Goal: Task Accomplishment & Management: Manage account settings

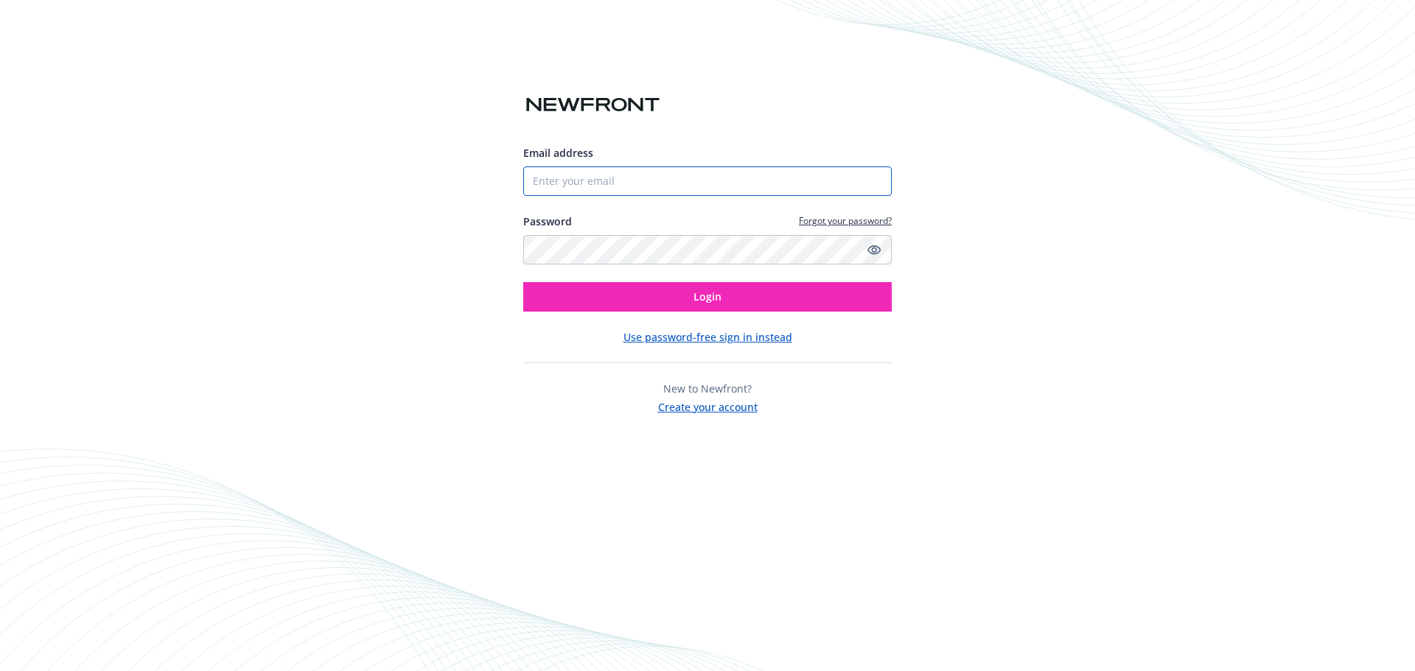
click at [577, 185] on input "Email address" at bounding box center [707, 181] width 368 height 29
type input "ALMercado@canyonrockinc.com"
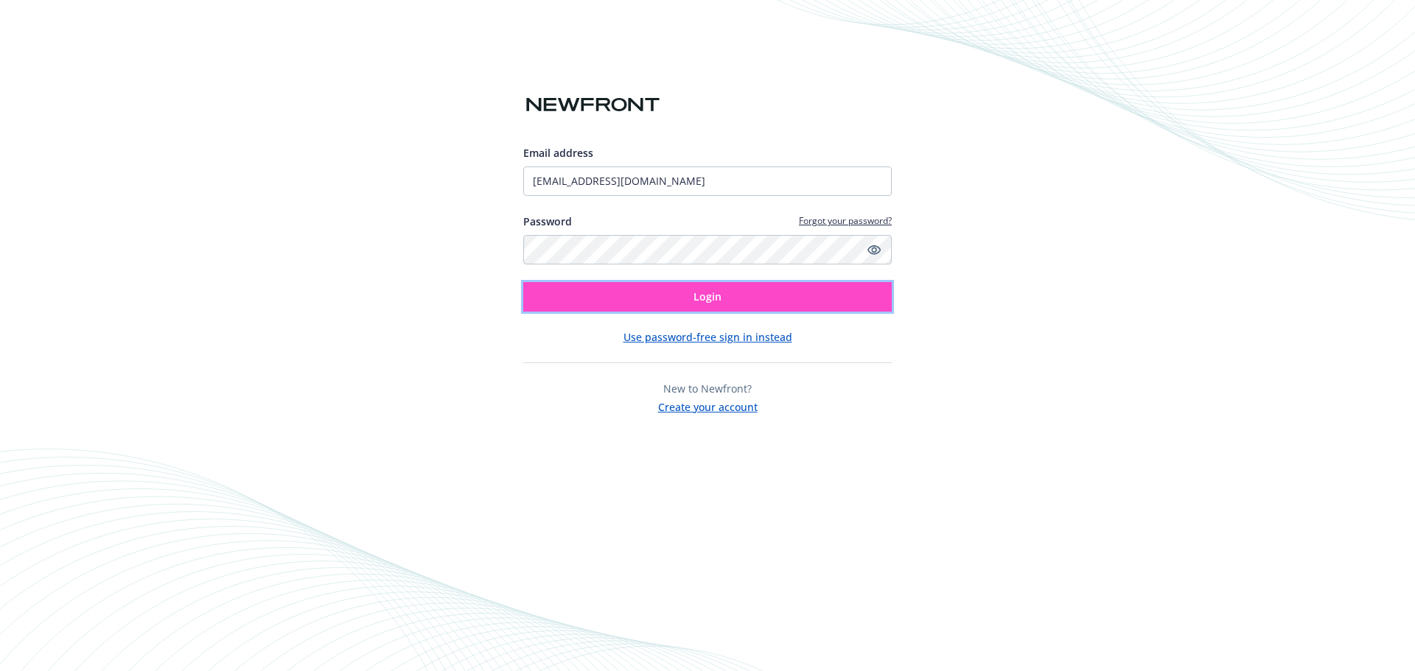
click at [644, 304] on button "Login" at bounding box center [707, 296] width 368 height 29
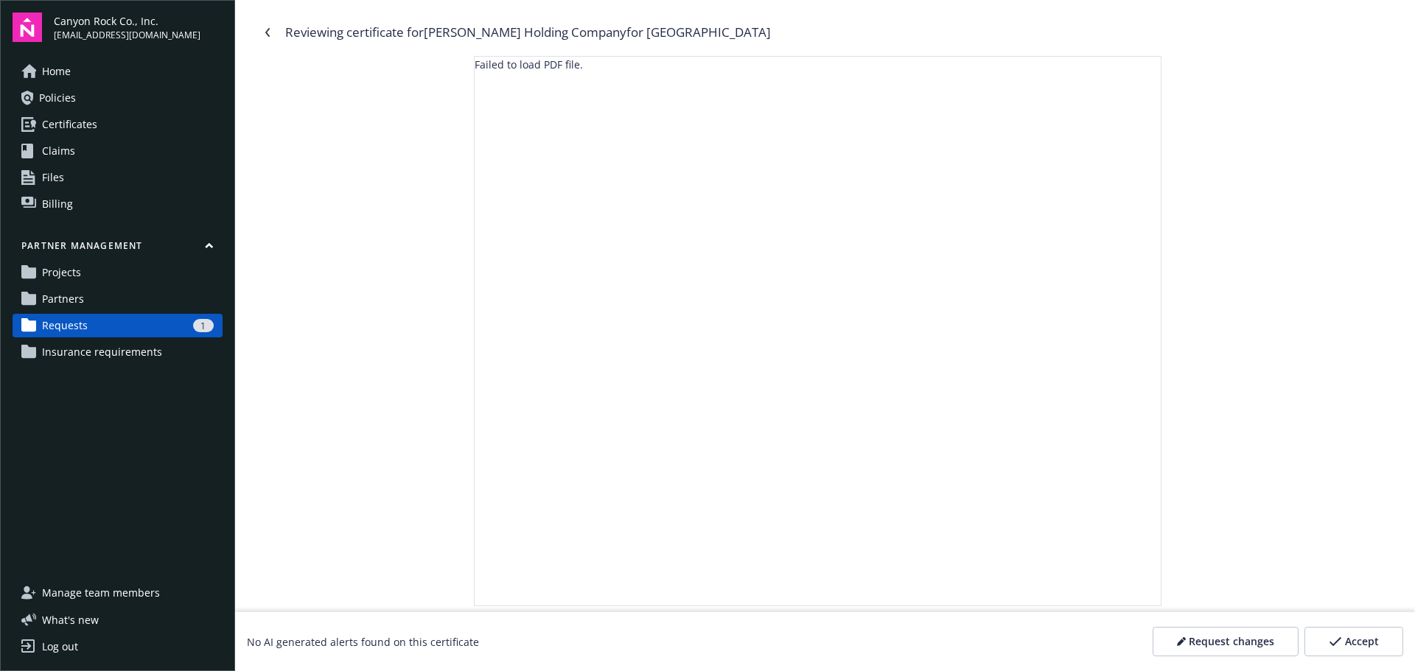
click at [72, 322] on span "Requests" at bounding box center [65, 326] width 46 height 24
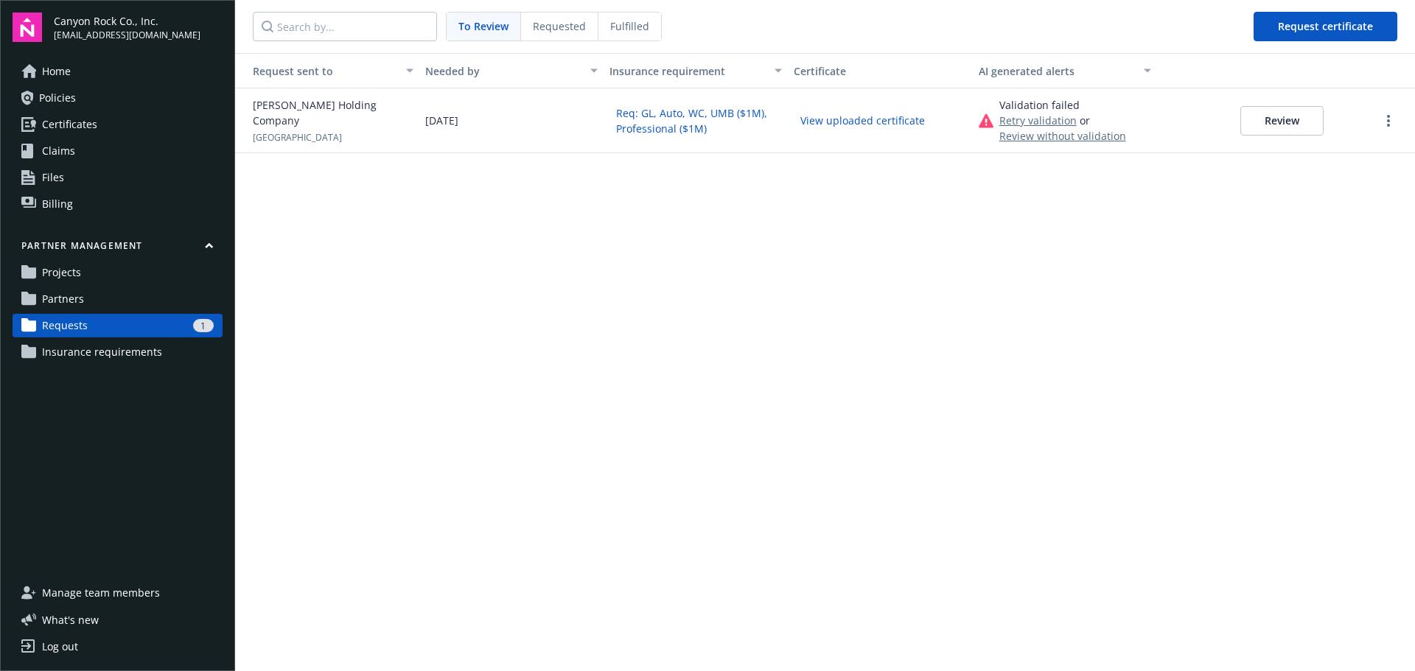
click at [1298, 116] on button "Review" at bounding box center [1281, 120] width 83 height 29
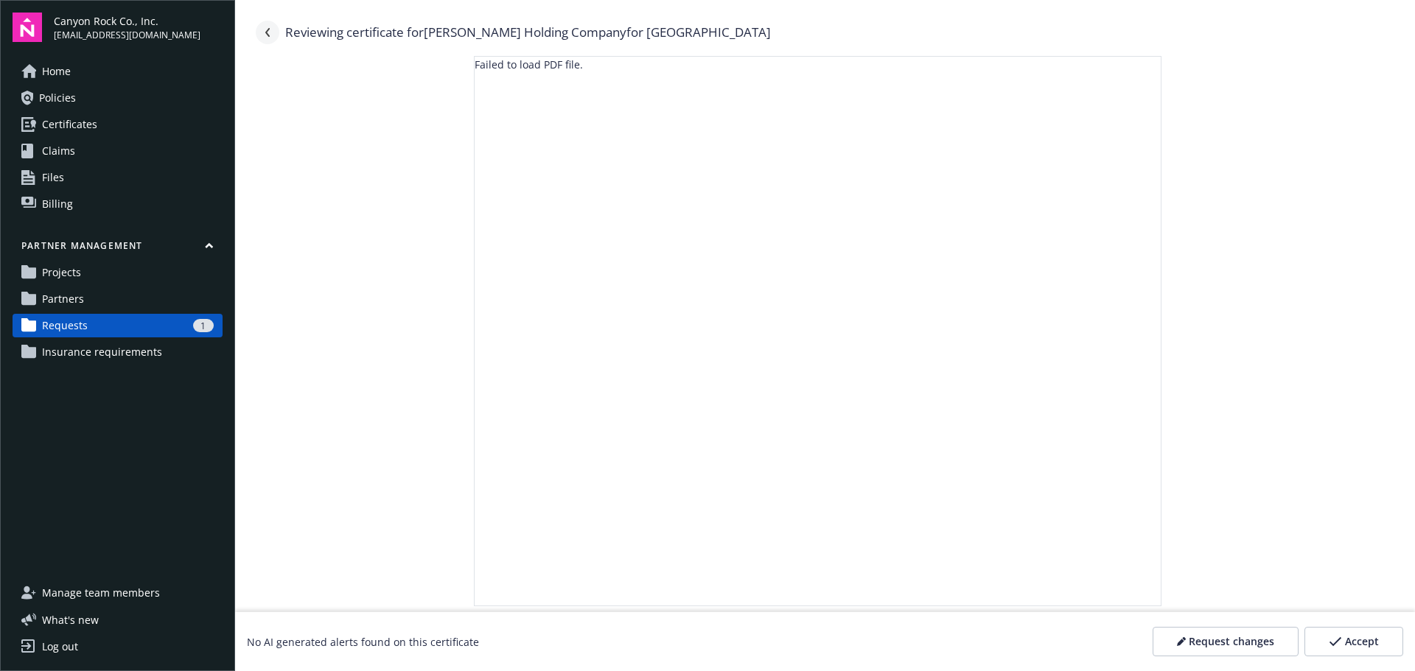
click at [270, 26] on link "Navigate back" at bounding box center [268, 33] width 24 height 24
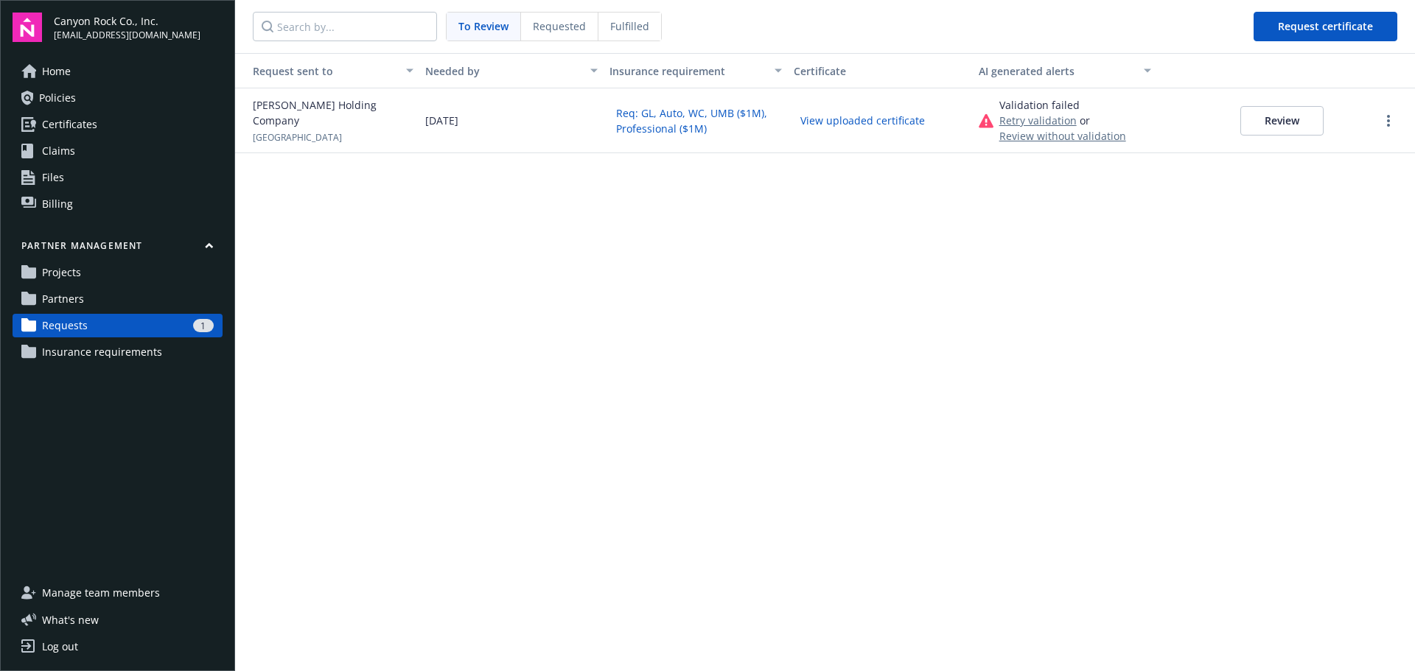
click at [836, 122] on button "View uploaded certificate" at bounding box center [863, 120] width 138 height 23
click at [561, 24] on span "Requested" at bounding box center [559, 25] width 53 height 15
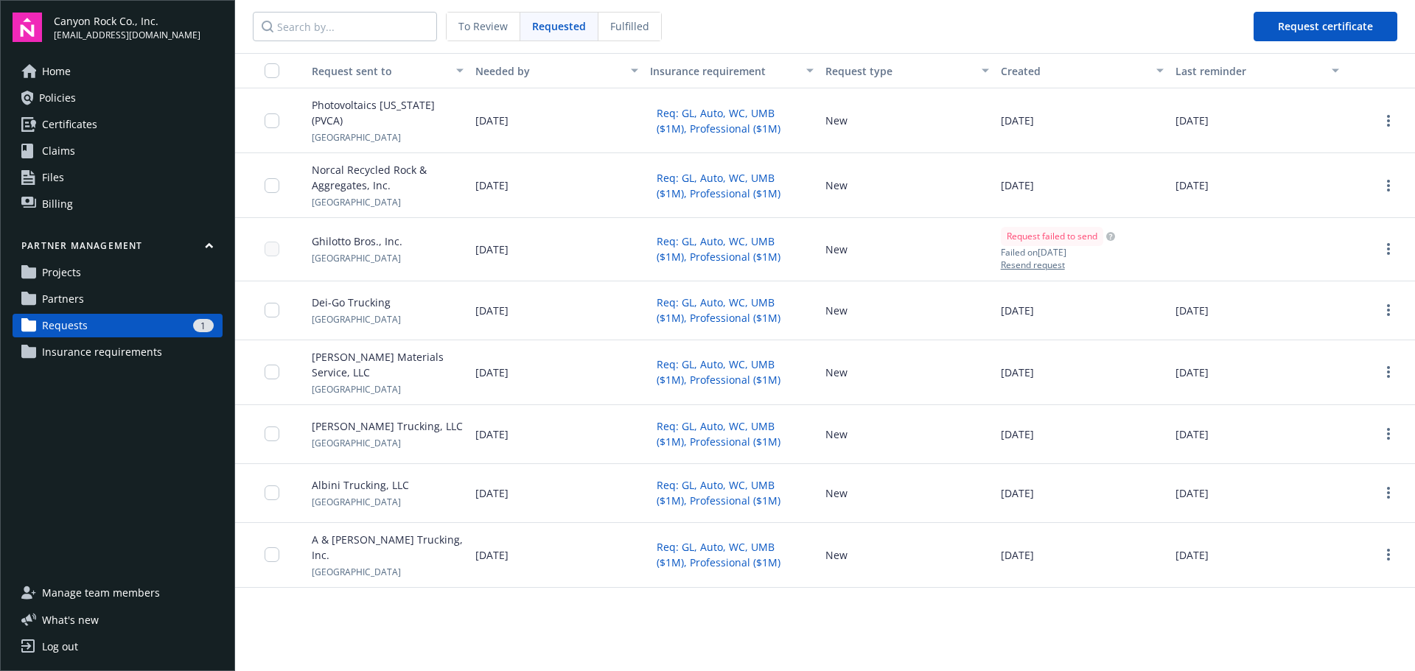
click at [486, 21] on span "To Review" at bounding box center [482, 25] width 49 height 15
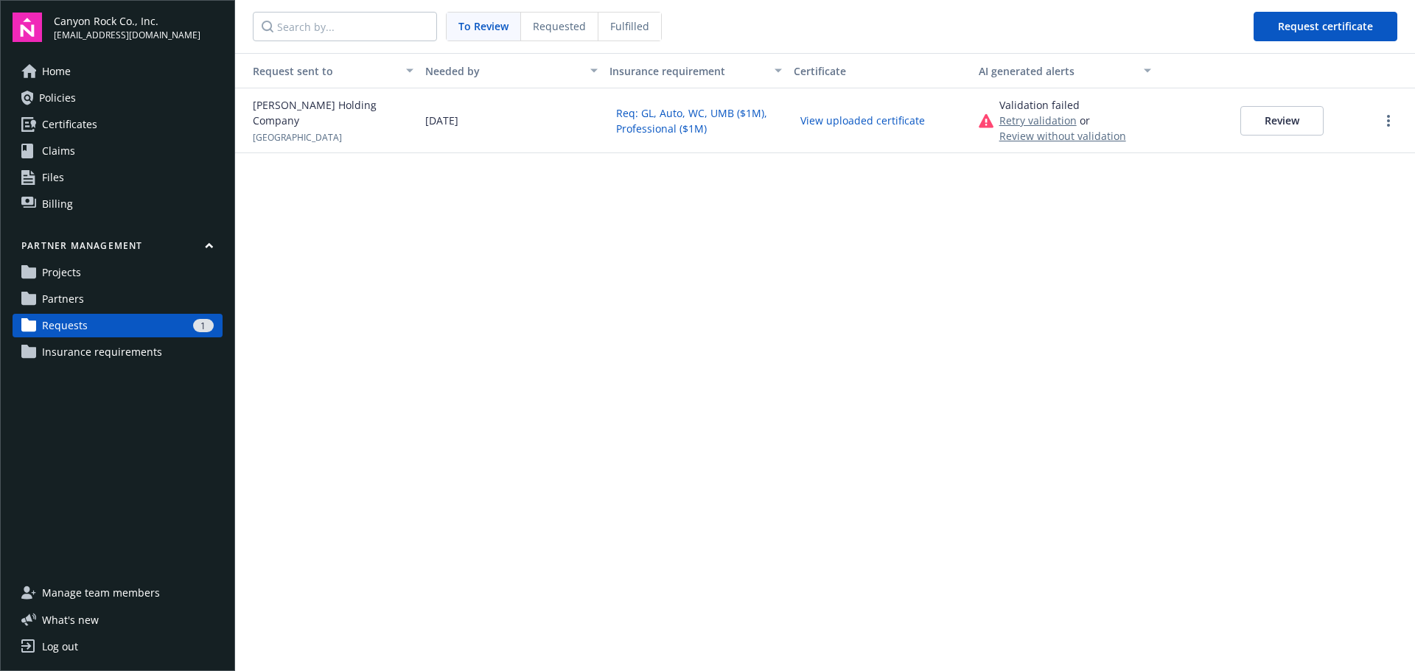
click at [627, 14] on div "Fulfilled" at bounding box center [629, 27] width 63 height 28
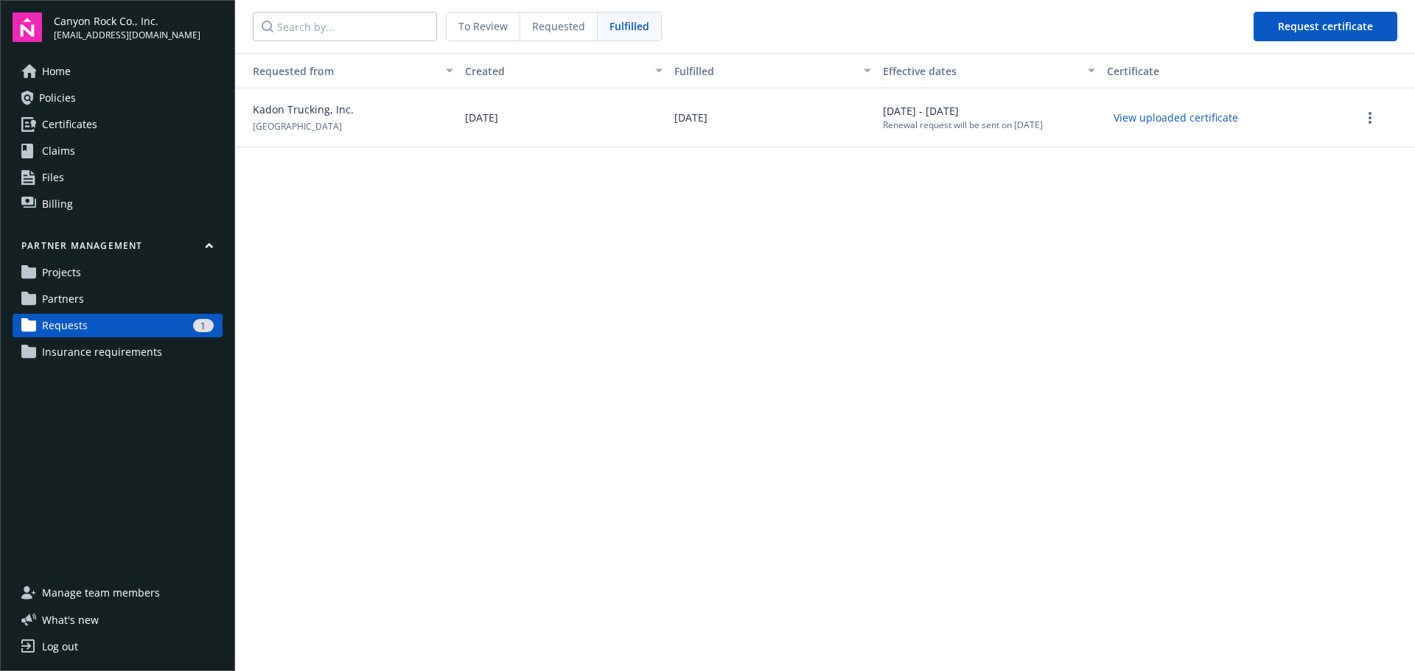
click at [550, 22] on span "Requested" at bounding box center [558, 25] width 53 height 15
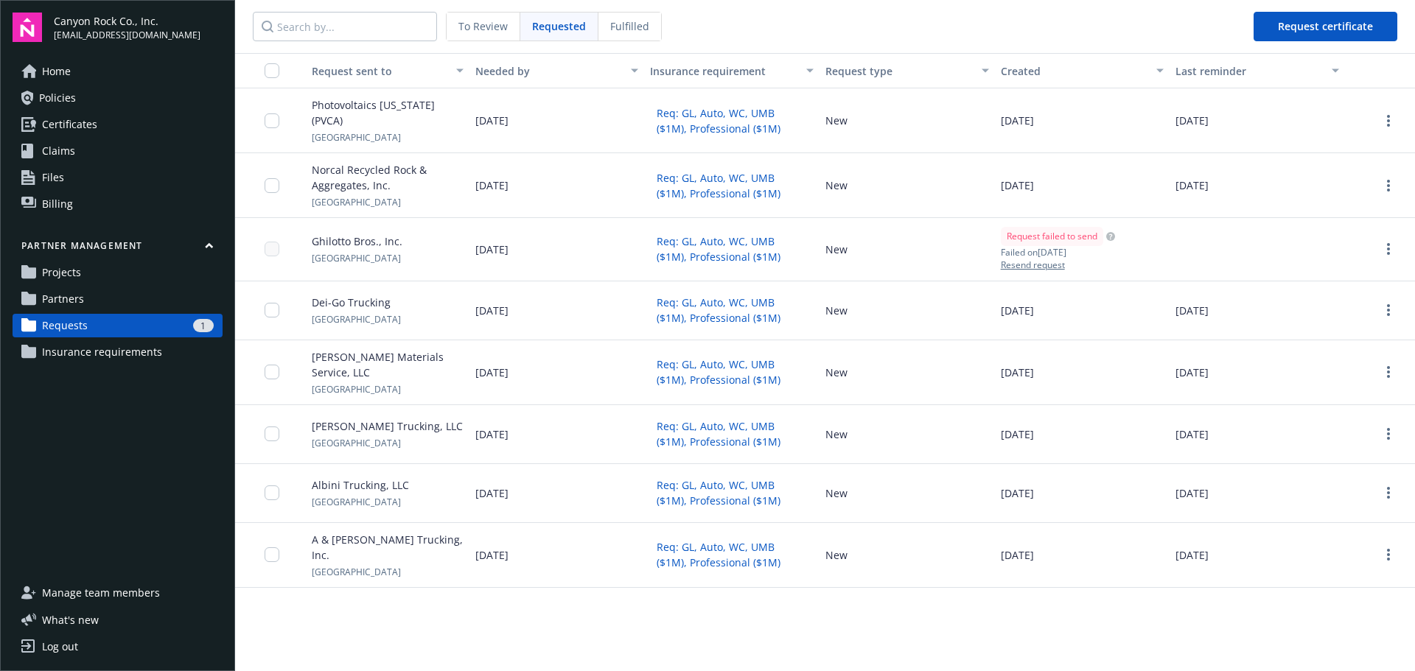
click at [495, 21] on span "To Review" at bounding box center [482, 25] width 49 height 15
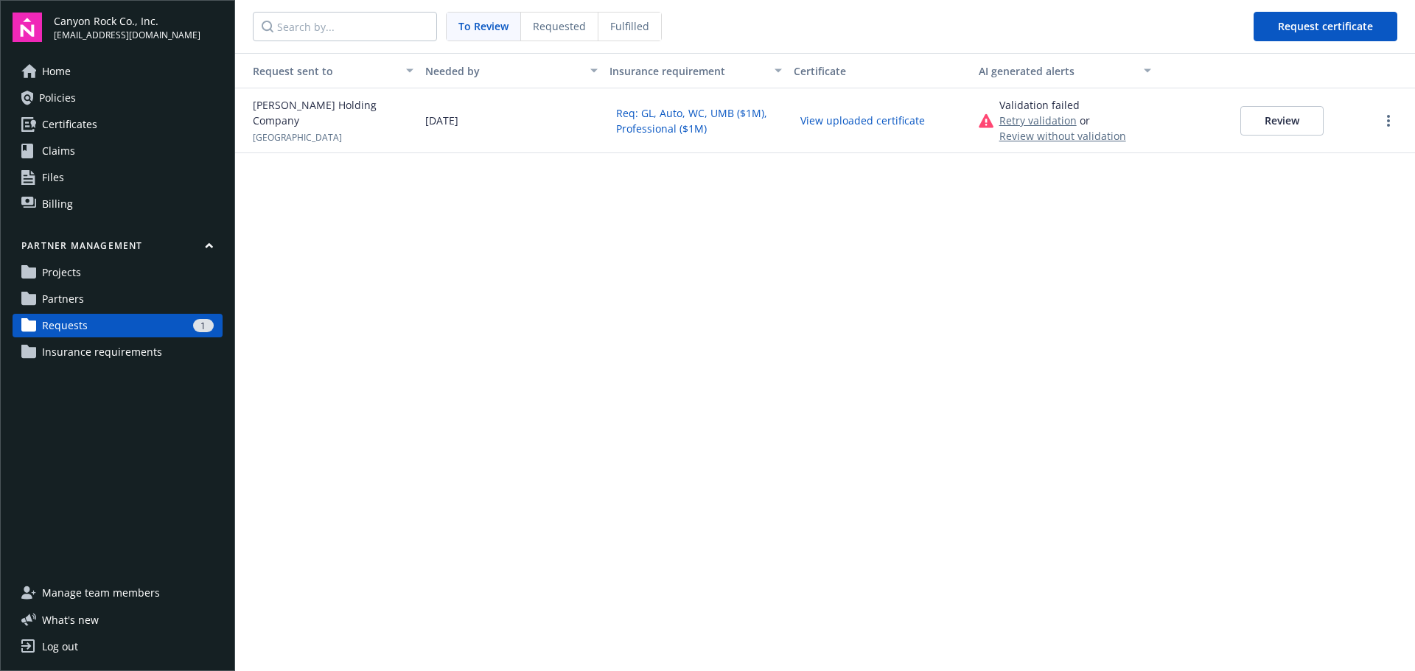
click at [850, 119] on button "View uploaded certificate" at bounding box center [863, 120] width 138 height 23
click at [562, 18] on div "Requested" at bounding box center [559, 27] width 77 height 28
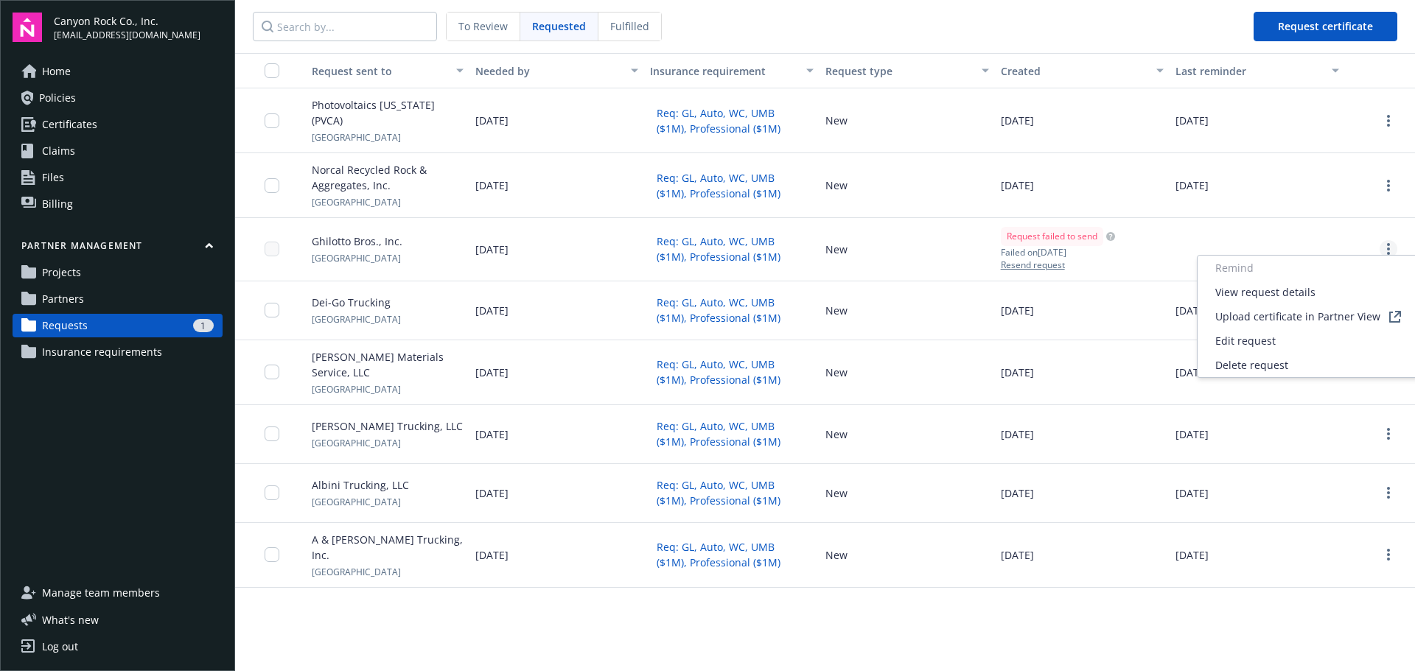
click at [1388, 243] on circle "more" at bounding box center [1388, 244] width 3 height 3
click at [1256, 336] on span "Edit request" at bounding box center [1245, 340] width 60 height 15
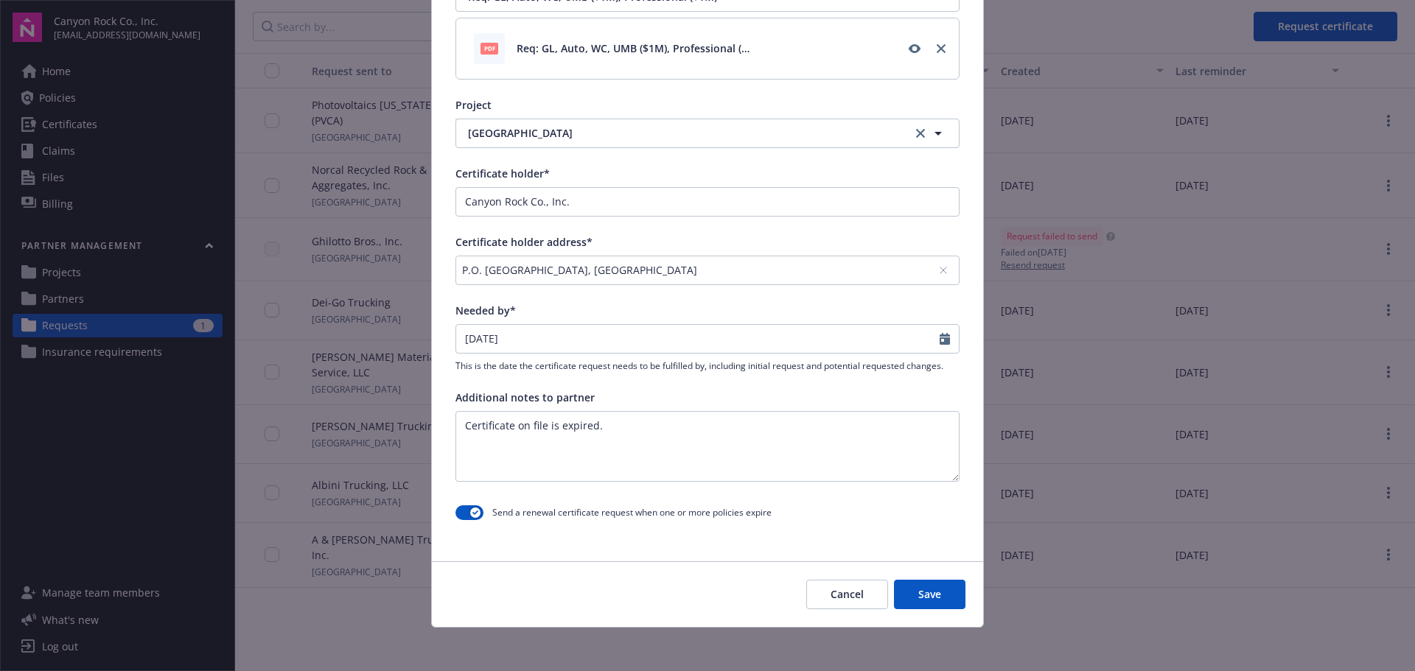
scroll to position [458, 0]
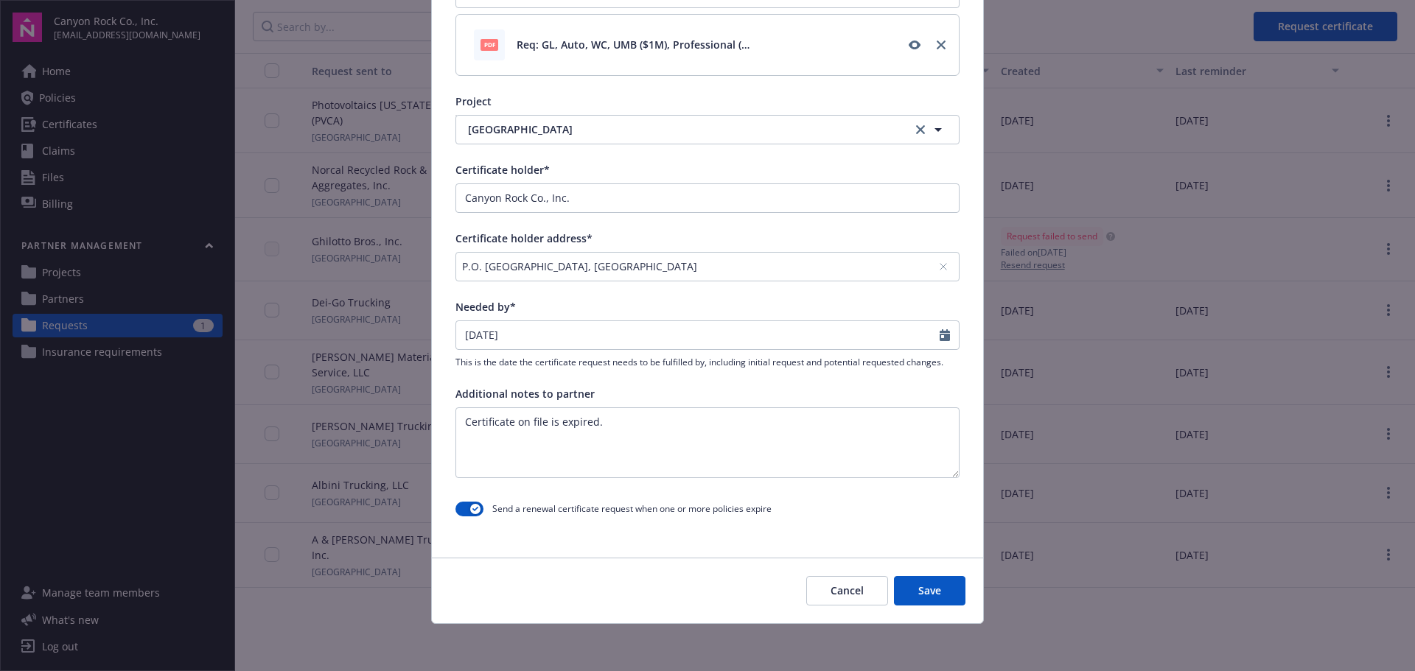
click at [832, 601] on button "Cancel" at bounding box center [847, 590] width 82 height 29
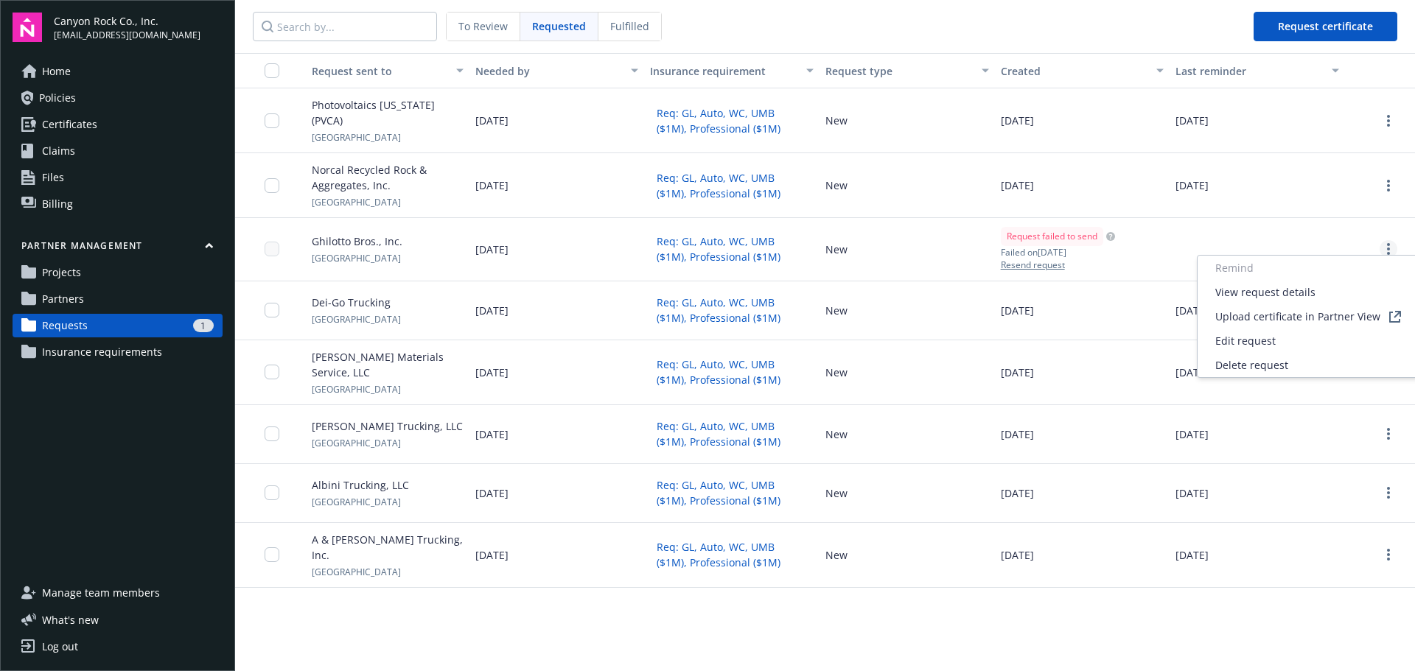
click at [1388, 252] on circle "more" at bounding box center [1388, 253] width 3 height 3
click at [1232, 366] on span "Delete request" at bounding box center [1251, 364] width 73 height 15
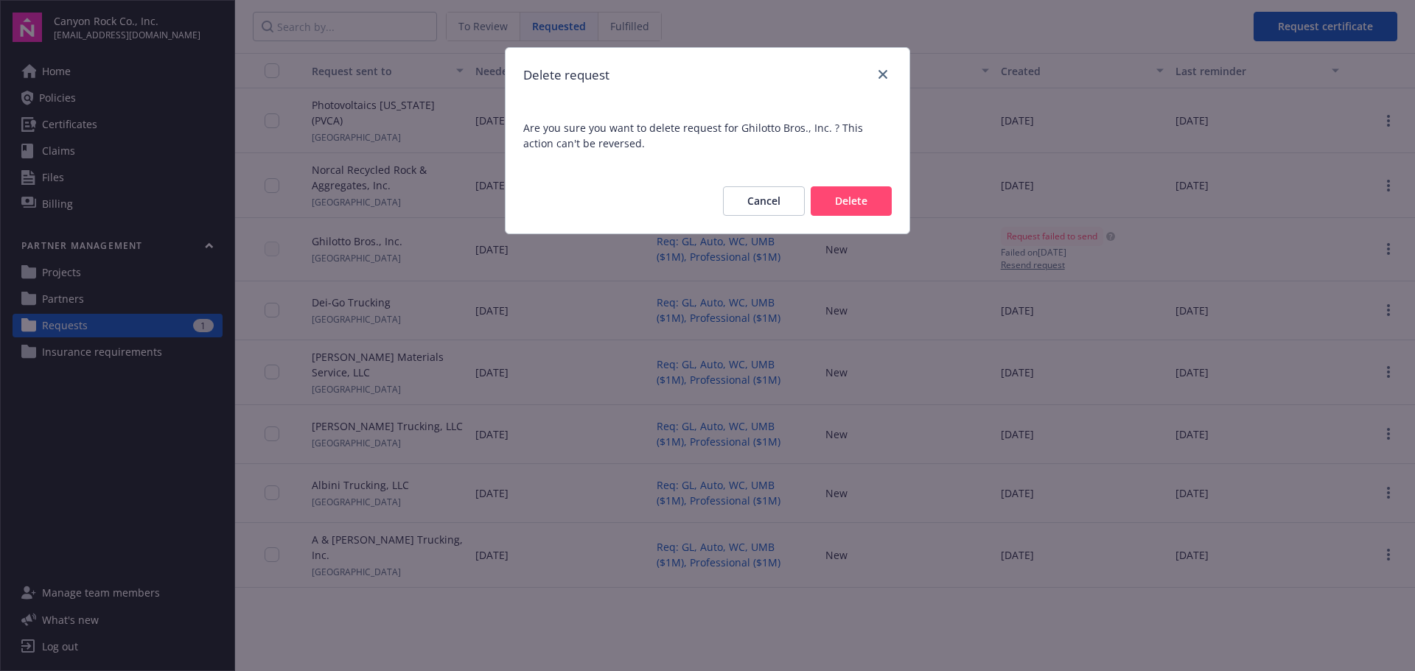
click at [842, 203] on button "Delete" at bounding box center [851, 200] width 81 height 29
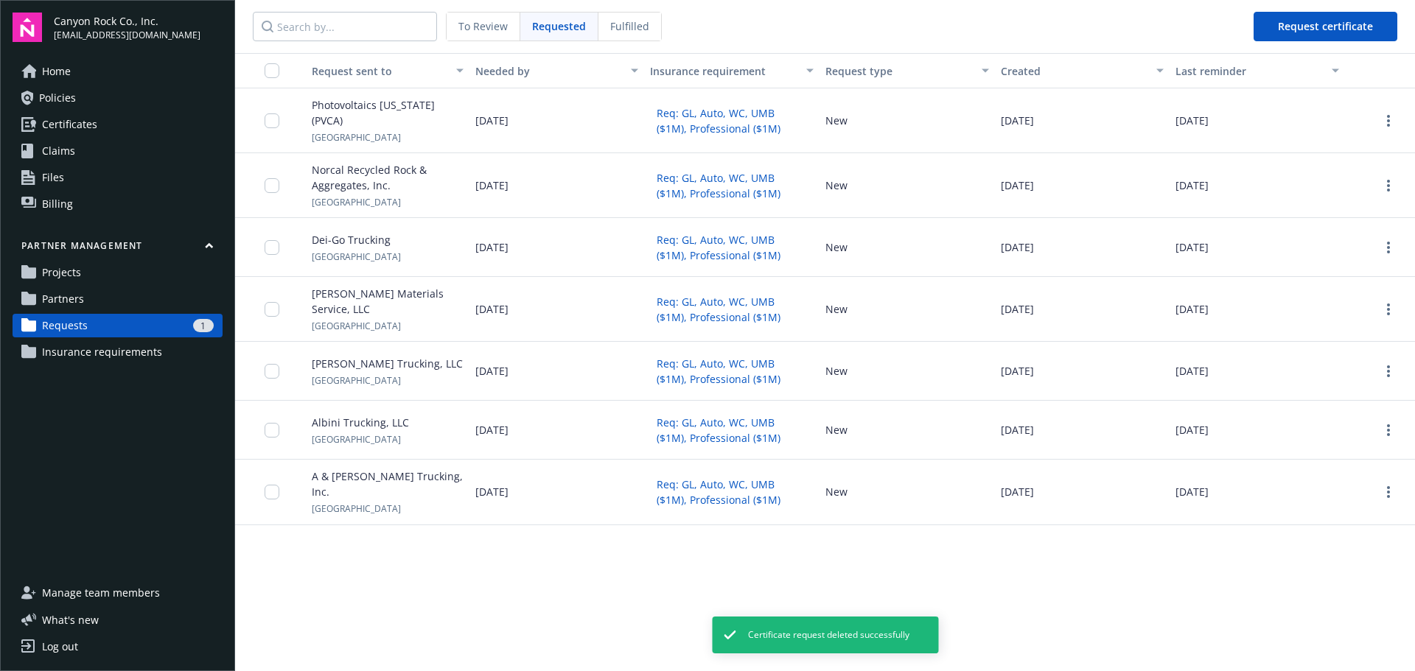
click at [57, 295] on span "Partners" at bounding box center [63, 299] width 42 height 24
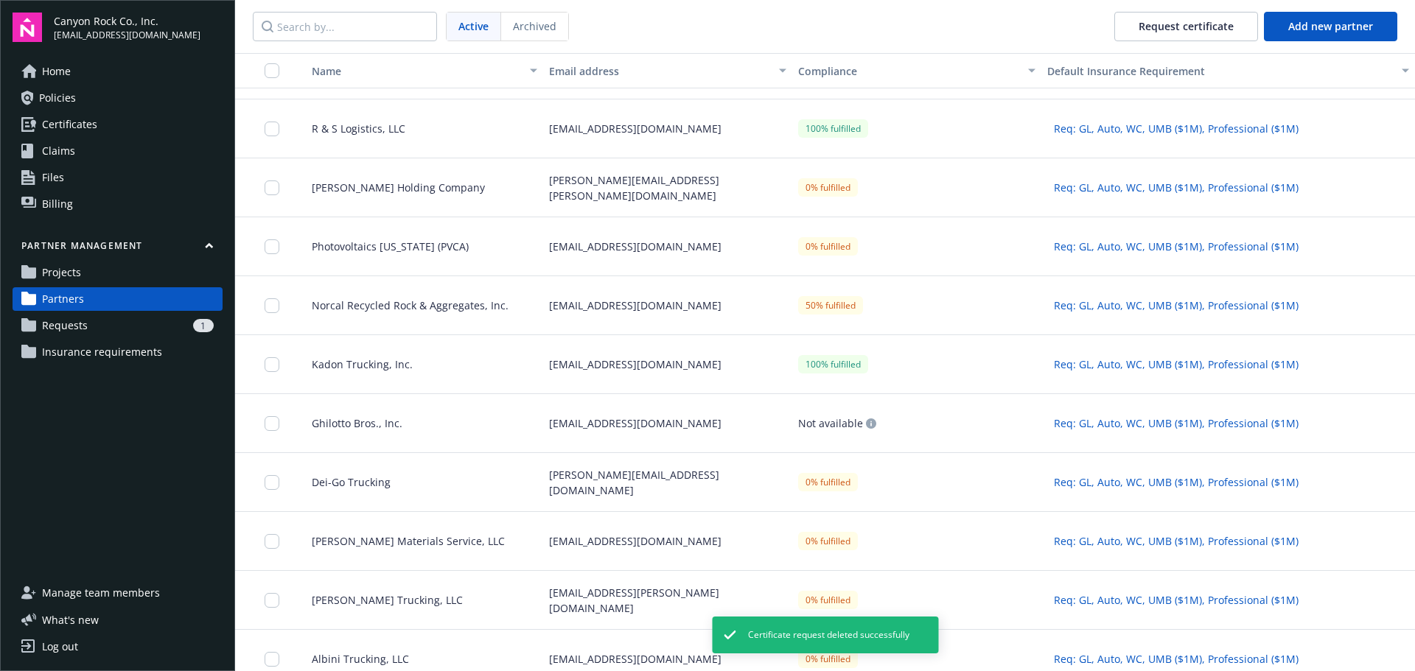
scroll to position [74, 0]
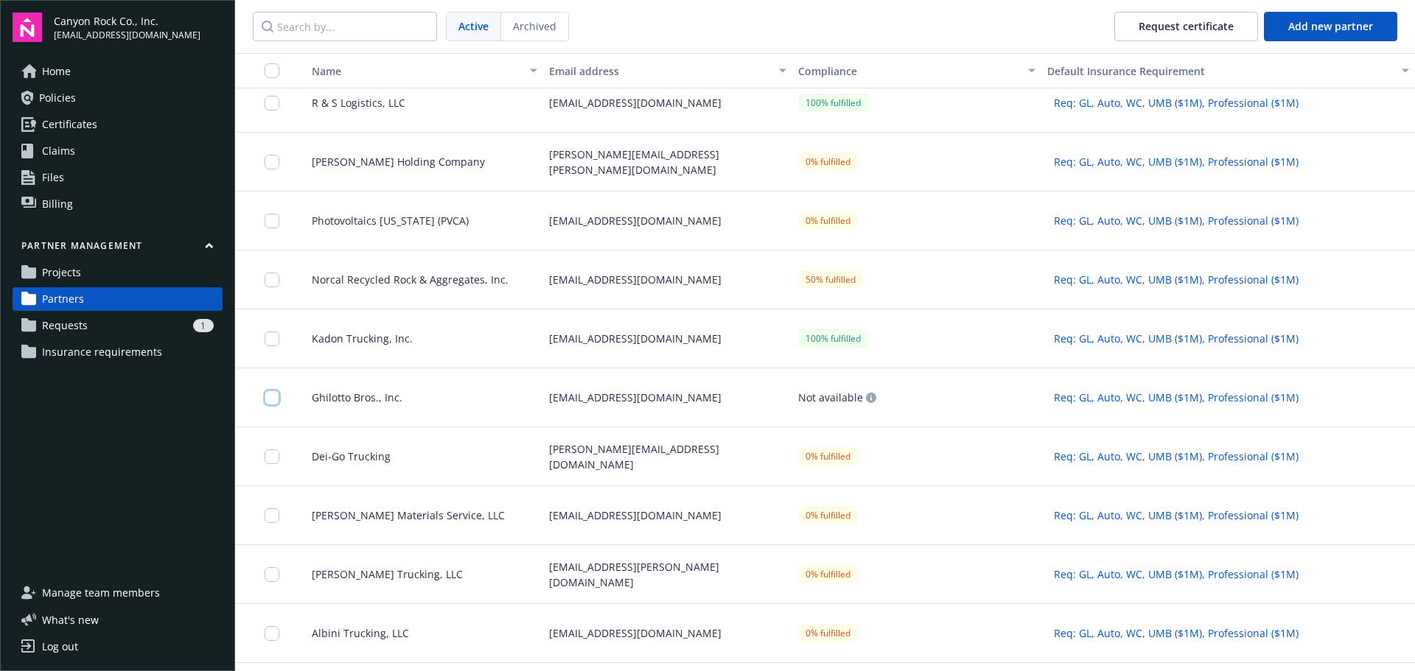
drag, startPoint x: 430, startPoint y: 406, endPoint x: 269, endPoint y: 397, distance: 161.6
click at [269, 397] on input "checkbox" at bounding box center [272, 398] width 15 height 15
click at [348, 344] on span "Kadon Trucking, Inc." at bounding box center [356, 338] width 113 height 15
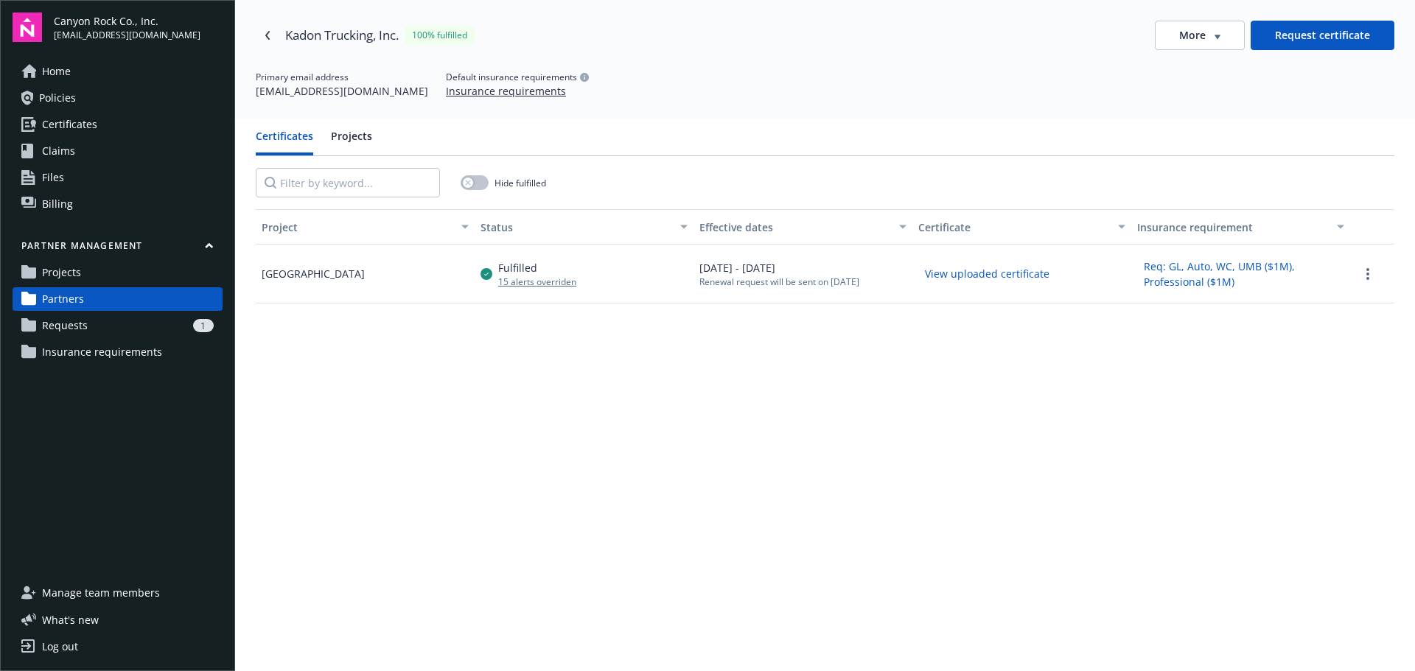
click at [66, 304] on span "Partners" at bounding box center [63, 299] width 42 height 24
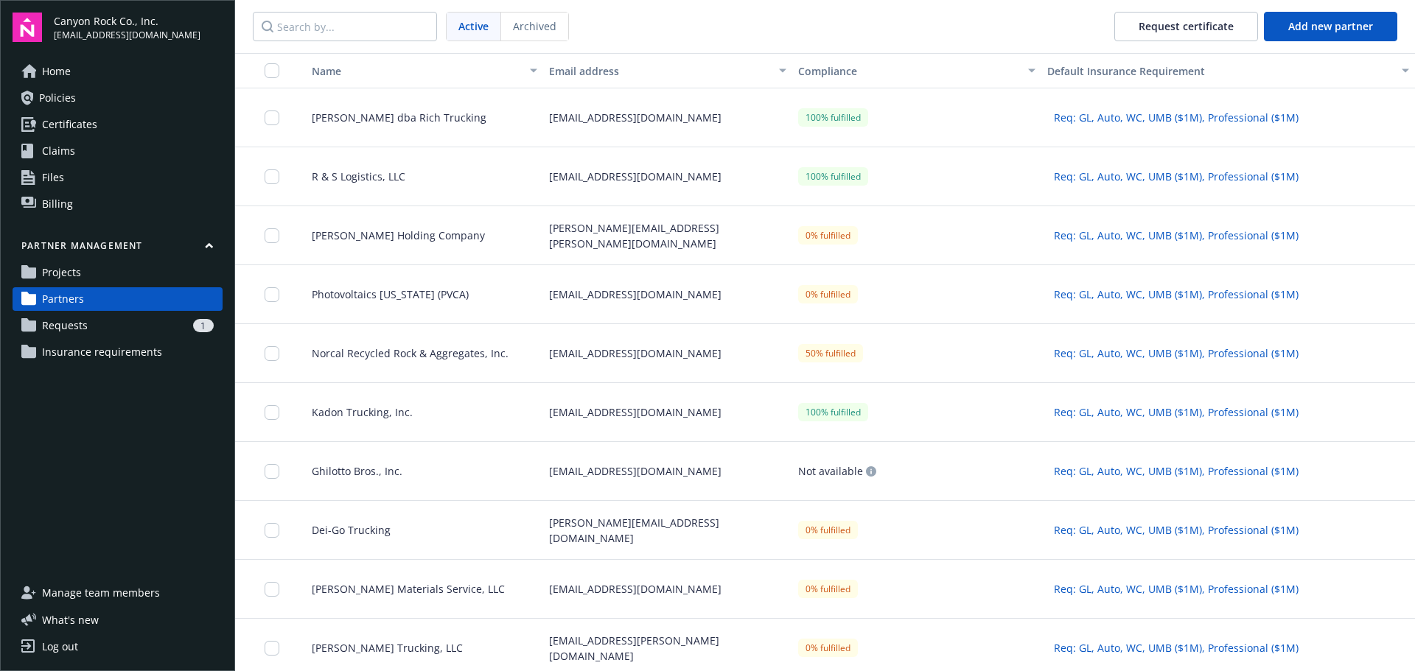
click at [392, 472] on span "Ghilotto Bros., Inc." at bounding box center [351, 471] width 102 height 15
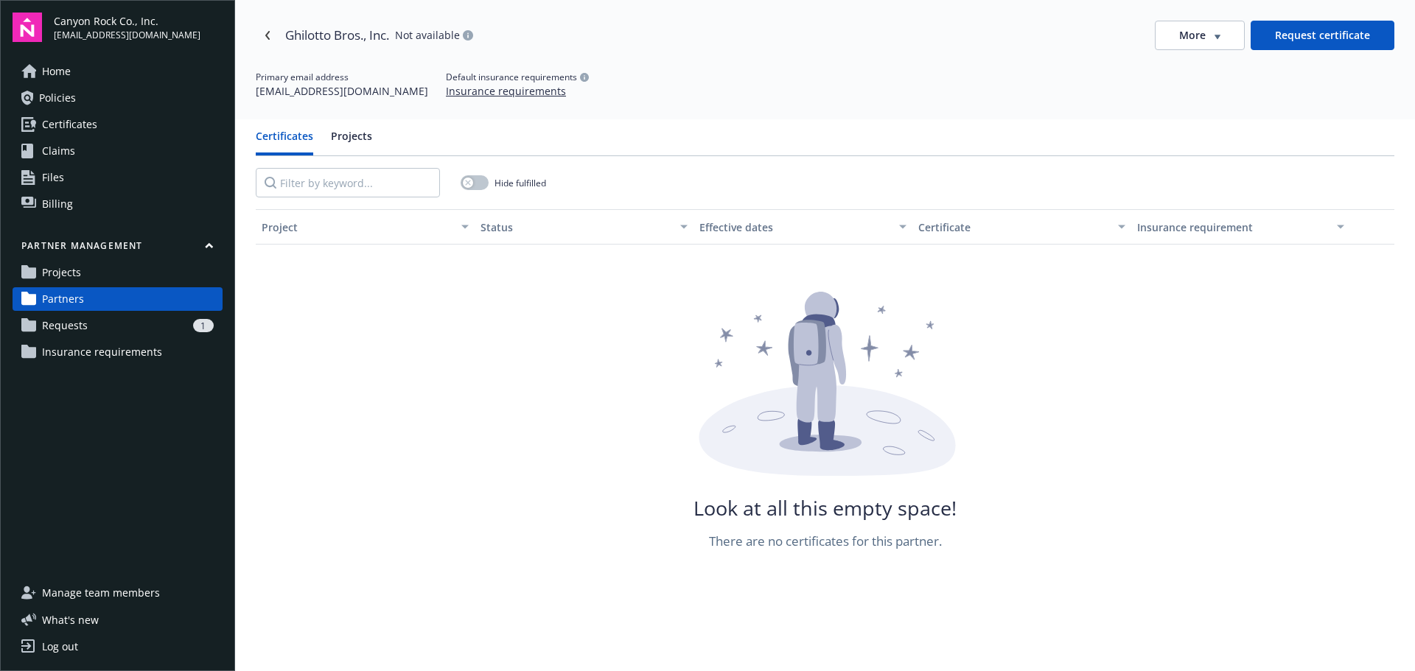
click at [71, 305] on span "Partners" at bounding box center [63, 299] width 42 height 24
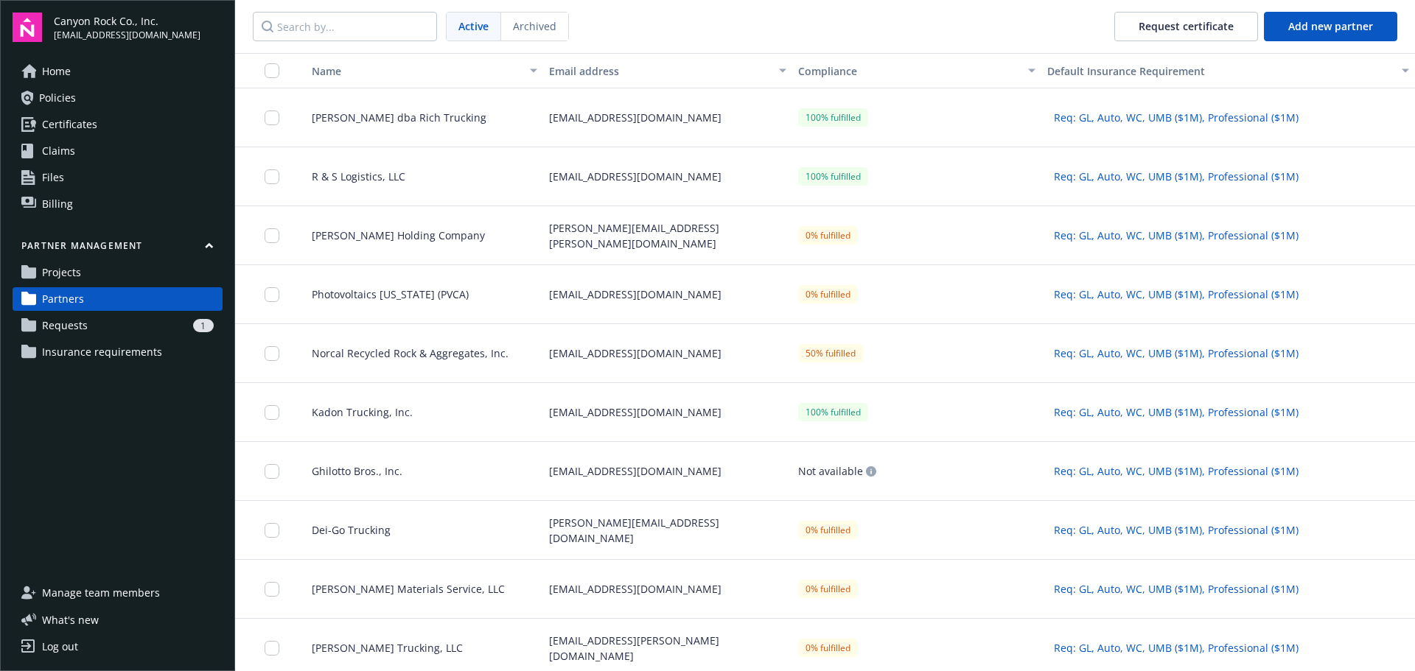
click at [49, 327] on span "Requests" at bounding box center [65, 326] width 46 height 24
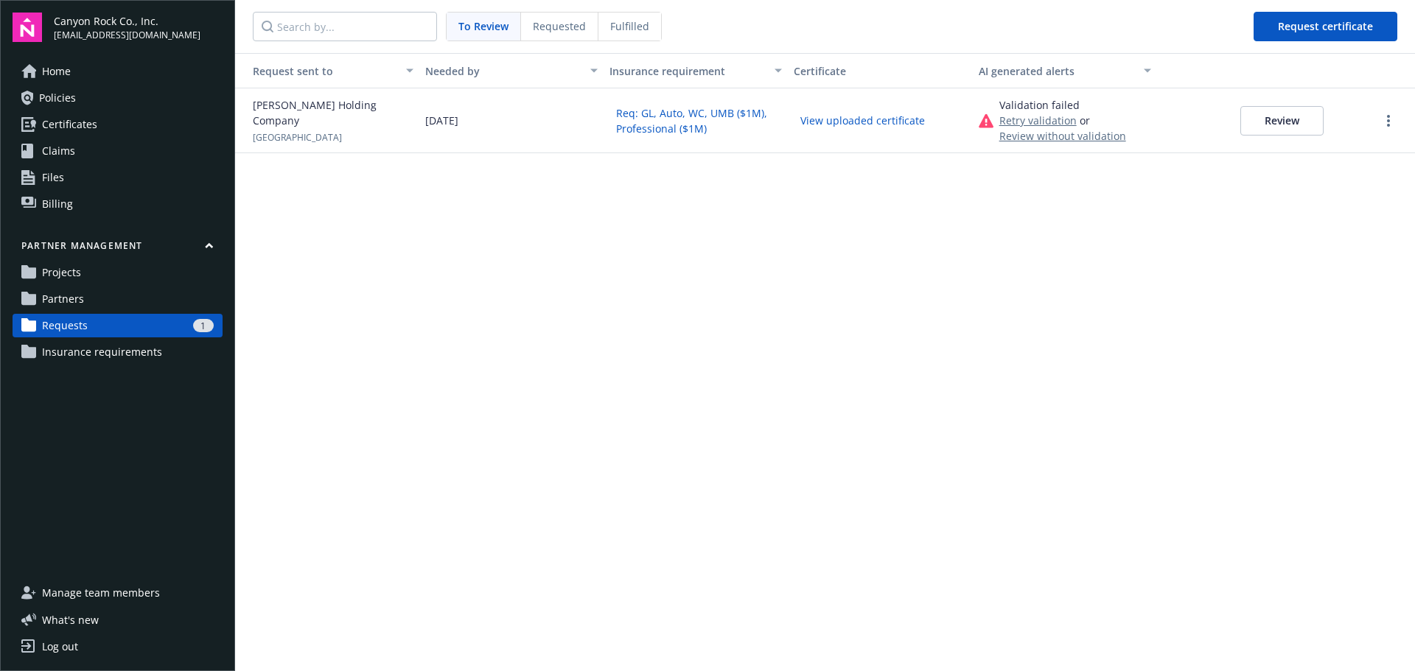
click at [873, 126] on button "View uploaded certificate" at bounding box center [863, 120] width 138 height 23
click at [57, 62] on span "Home" at bounding box center [56, 72] width 29 height 24
